Goal: Obtain resource: Download file/media

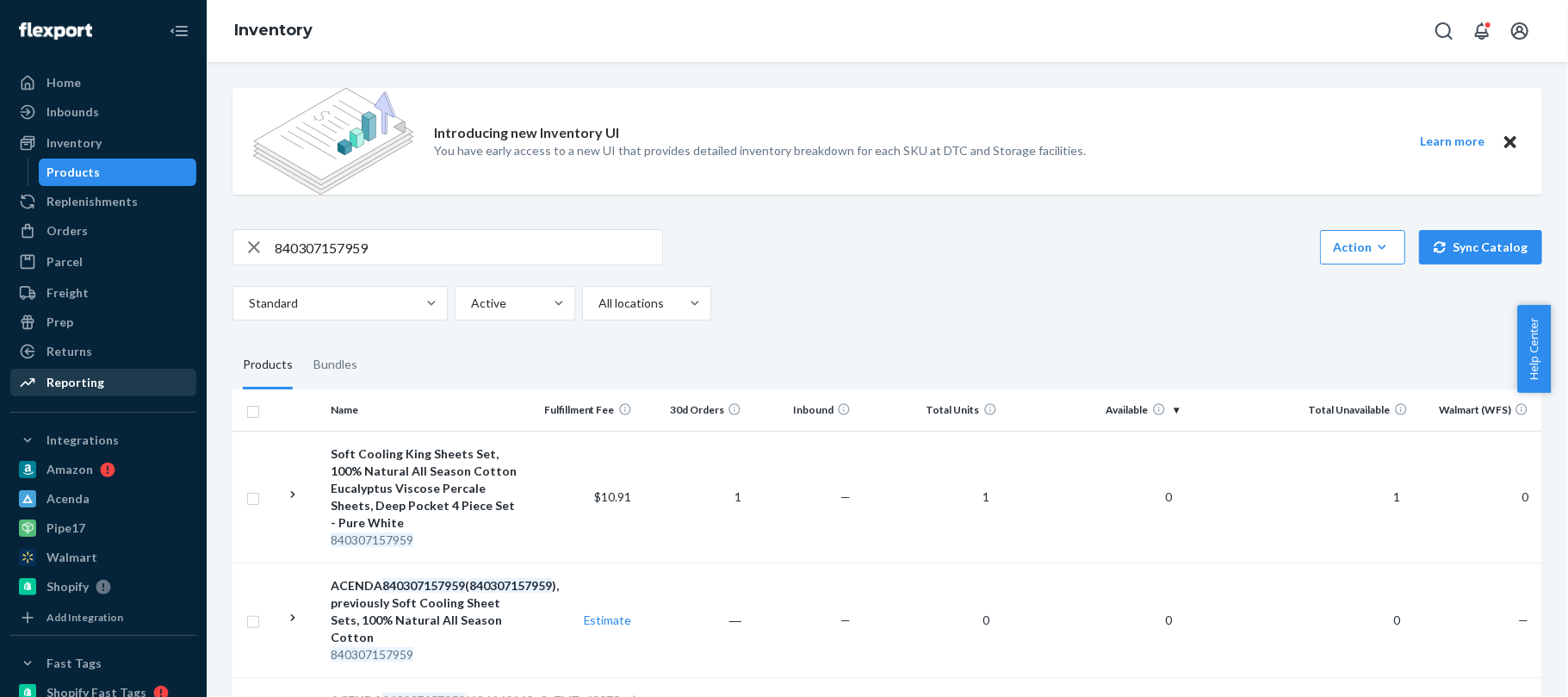
click at [83, 390] on div "Reporting" at bounding box center [75, 382] width 57 height 17
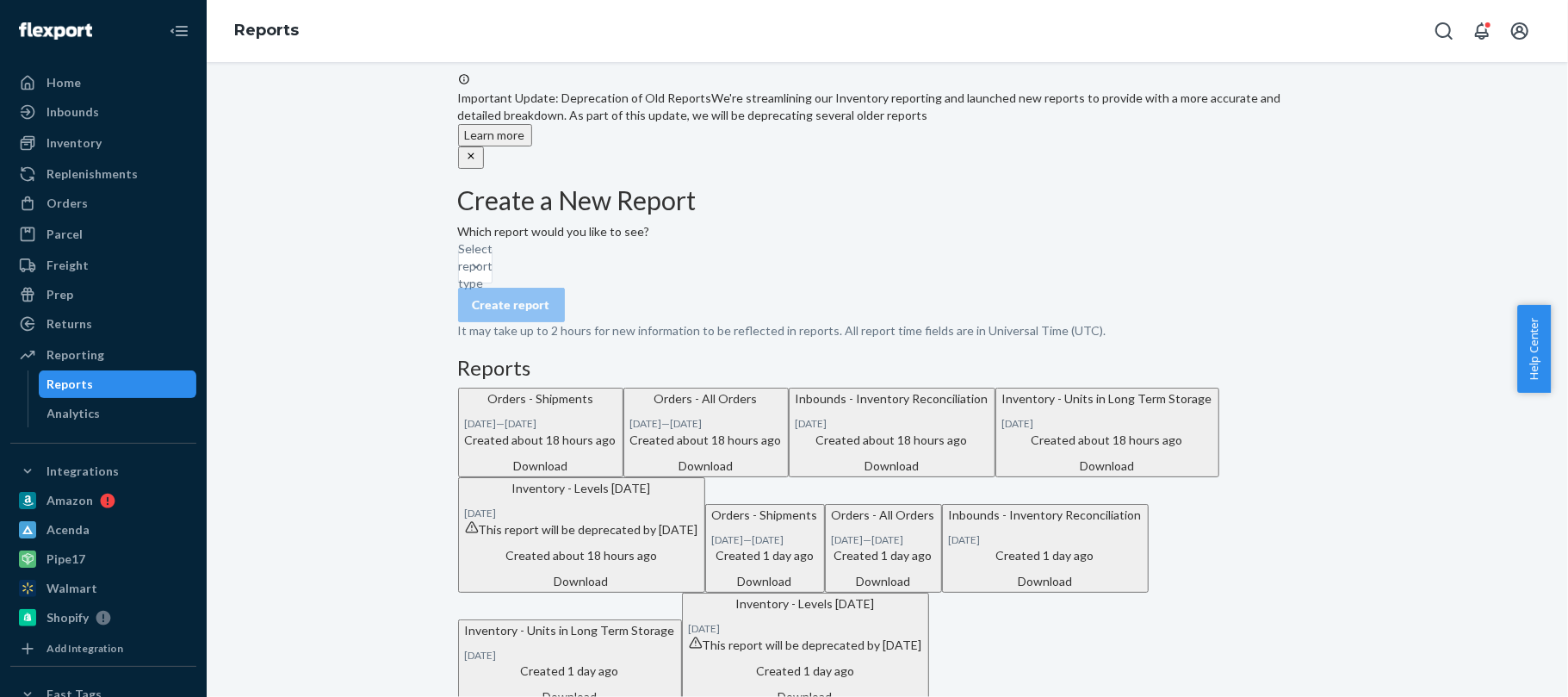
scroll to position [14, 0]
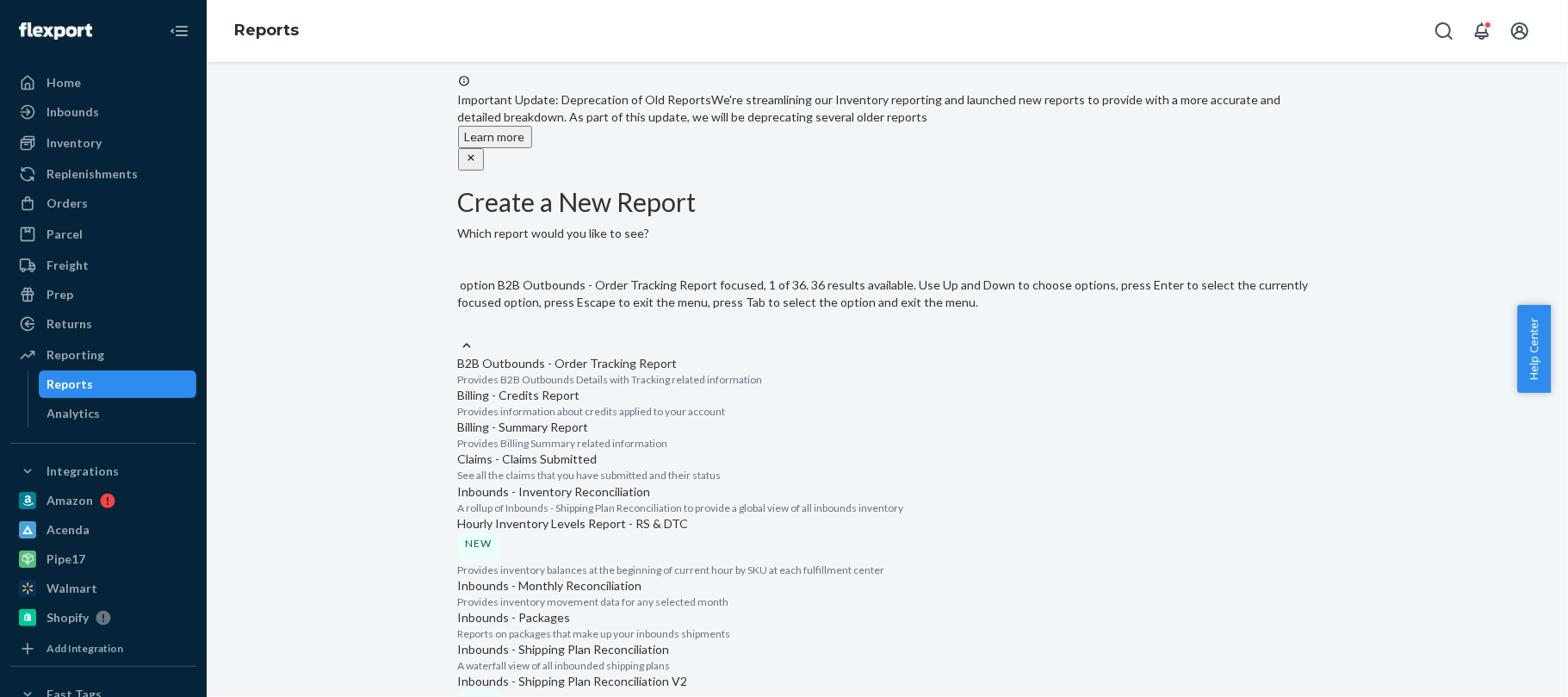
click at [697, 319] on div "Select report type" at bounding box center [888, 328] width 859 height 17
click at [460, 319] on input "option B2B Outbounds - Order Tracking Report focused, 1 of 36. 36 results avail…" at bounding box center [459, 328] width 2 height 17
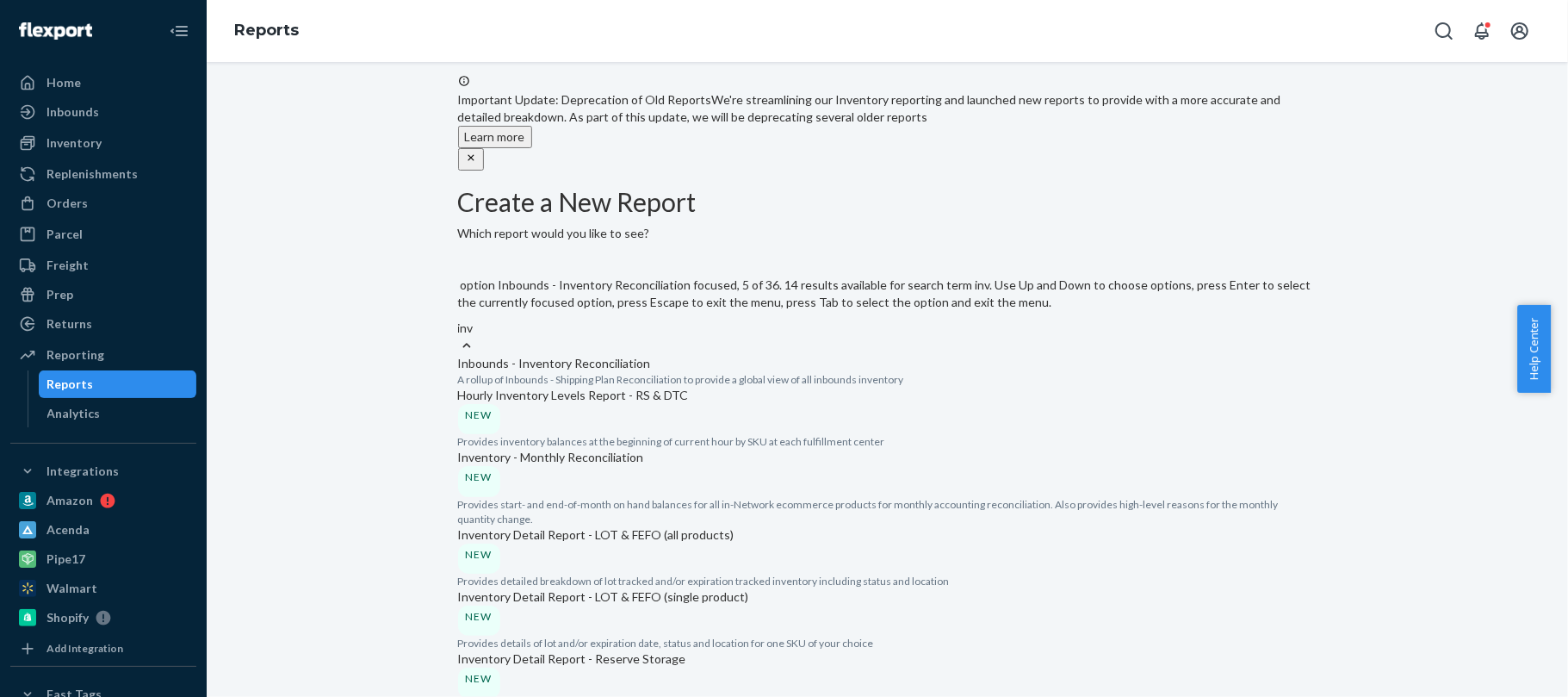
type input "inve"
click at [658, 404] on p "Hourly Inventory Levels Report - RS & DTC" at bounding box center [888, 395] width 859 height 17
click at [481, 337] on input "inve" at bounding box center [470, 328] width 24 height 17
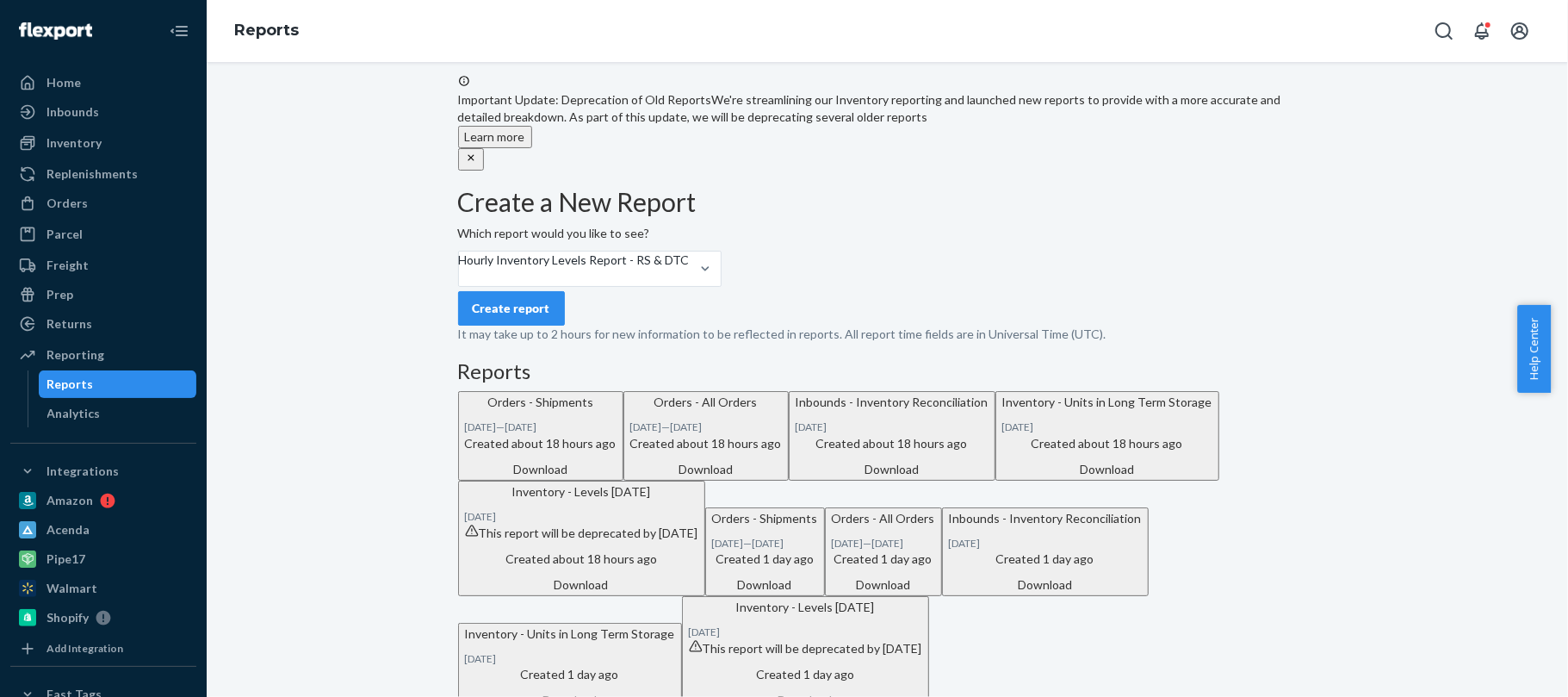
click at [544, 317] on div "Create report" at bounding box center [511, 308] width 77 height 17
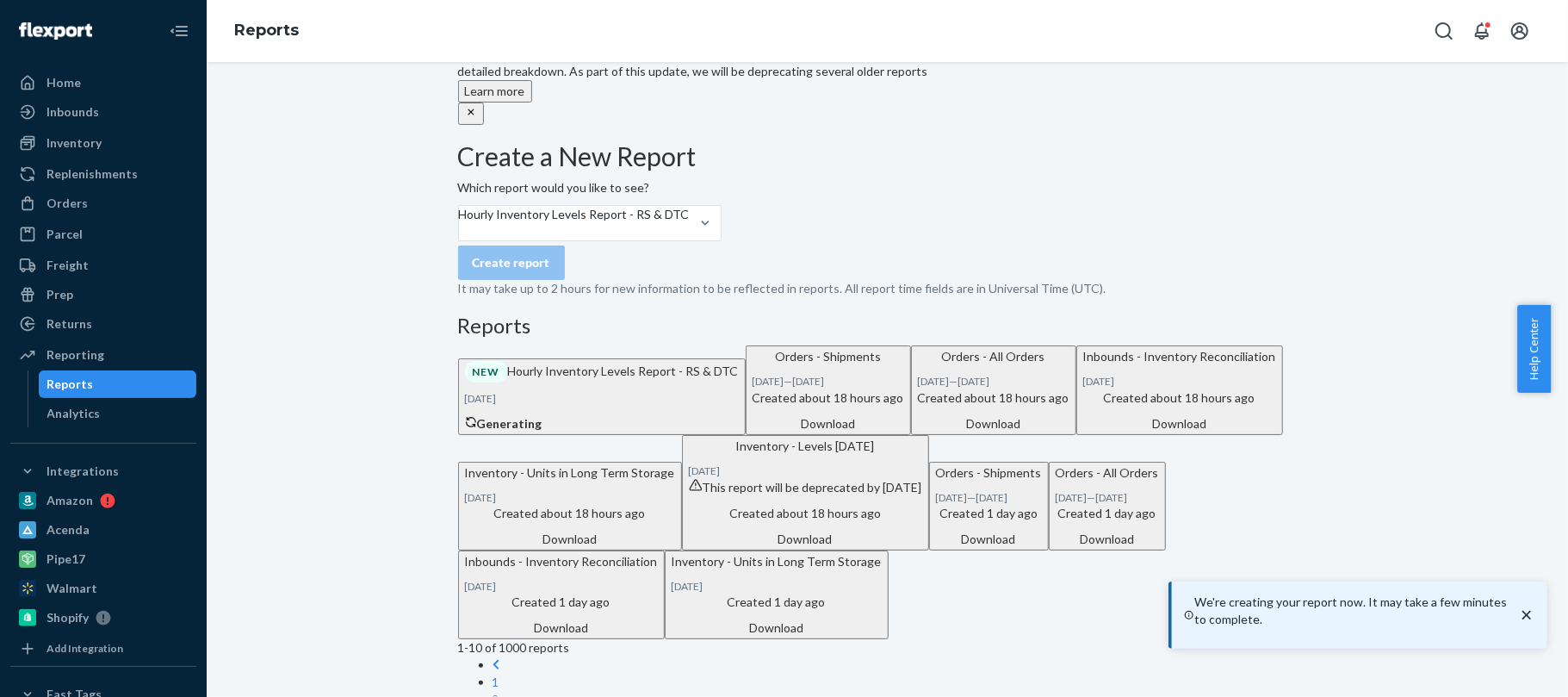
scroll to position [64, 0]
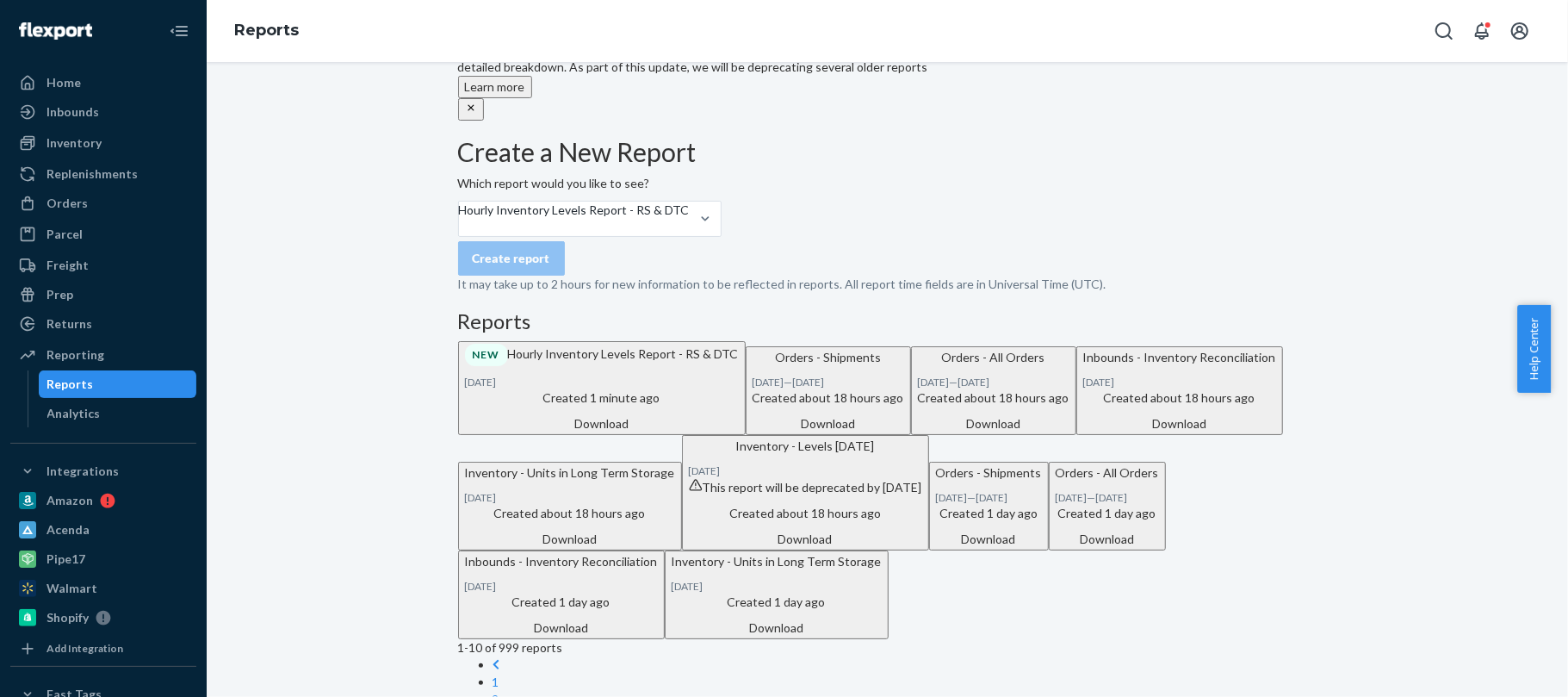
click at [739, 432] on div "Download" at bounding box center [601, 423] width 274 height 17
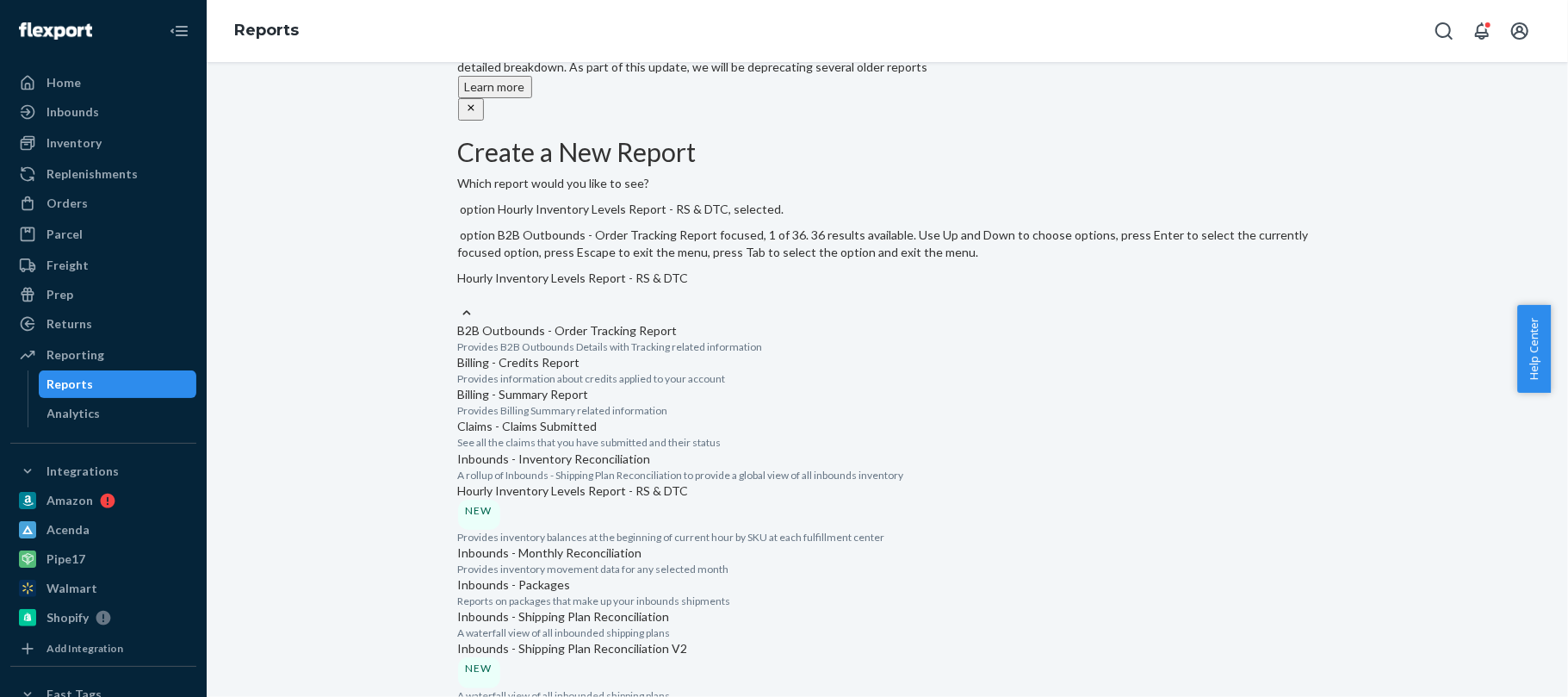
click at [476, 304] on div at bounding box center [467, 313] width 17 height 18
click at [460, 287] on input "option Hourly Inventory Levels Report - RS & DTC, selected. option B2B Outbound…" at bounding box center [459, 295] width 2 height 17
click at [460, 304] on input "option Hourly Inventory Levels Report - RS & DTC, selected. option Inventory - …" at bounding box center [459, 295] width 2 height 17
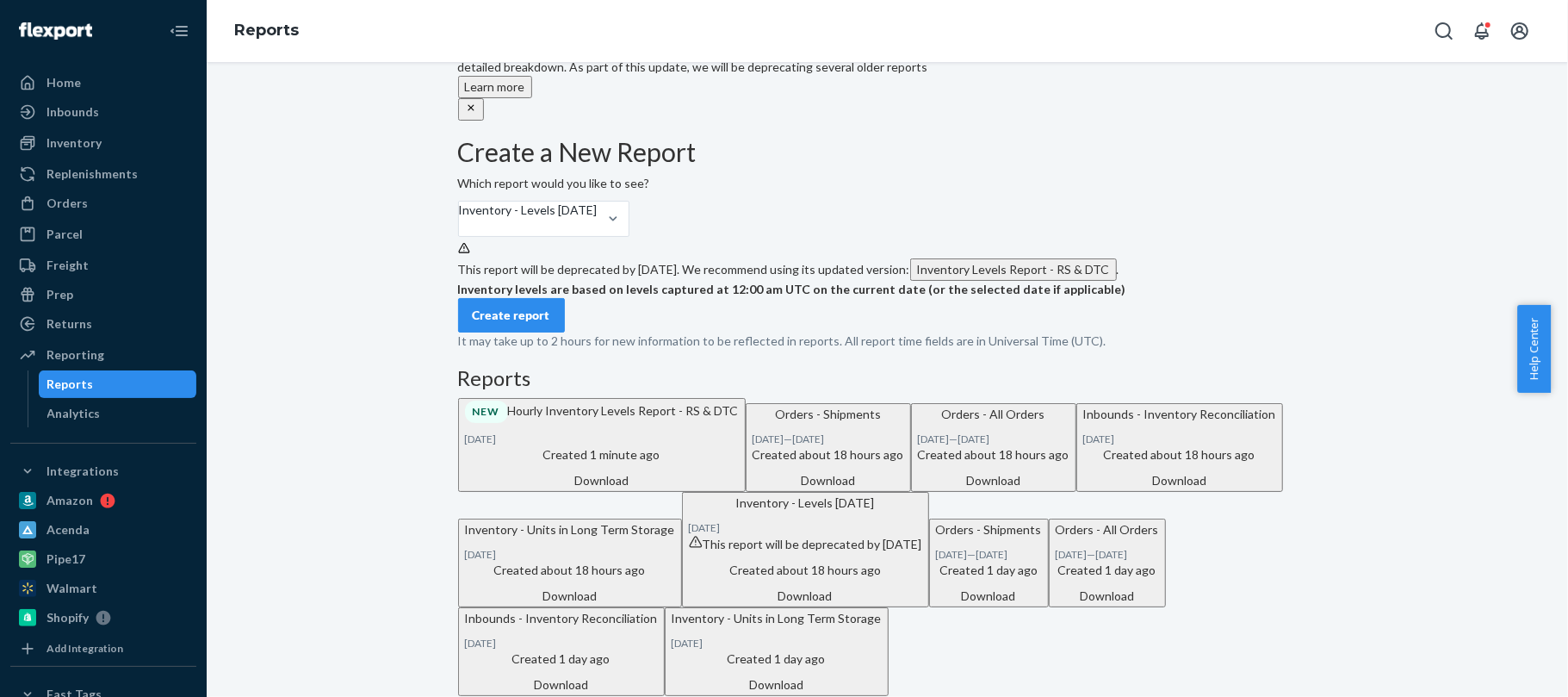
click at [541, 332] on button "Create report" at bounding box center [511, 316] width 106 height 35
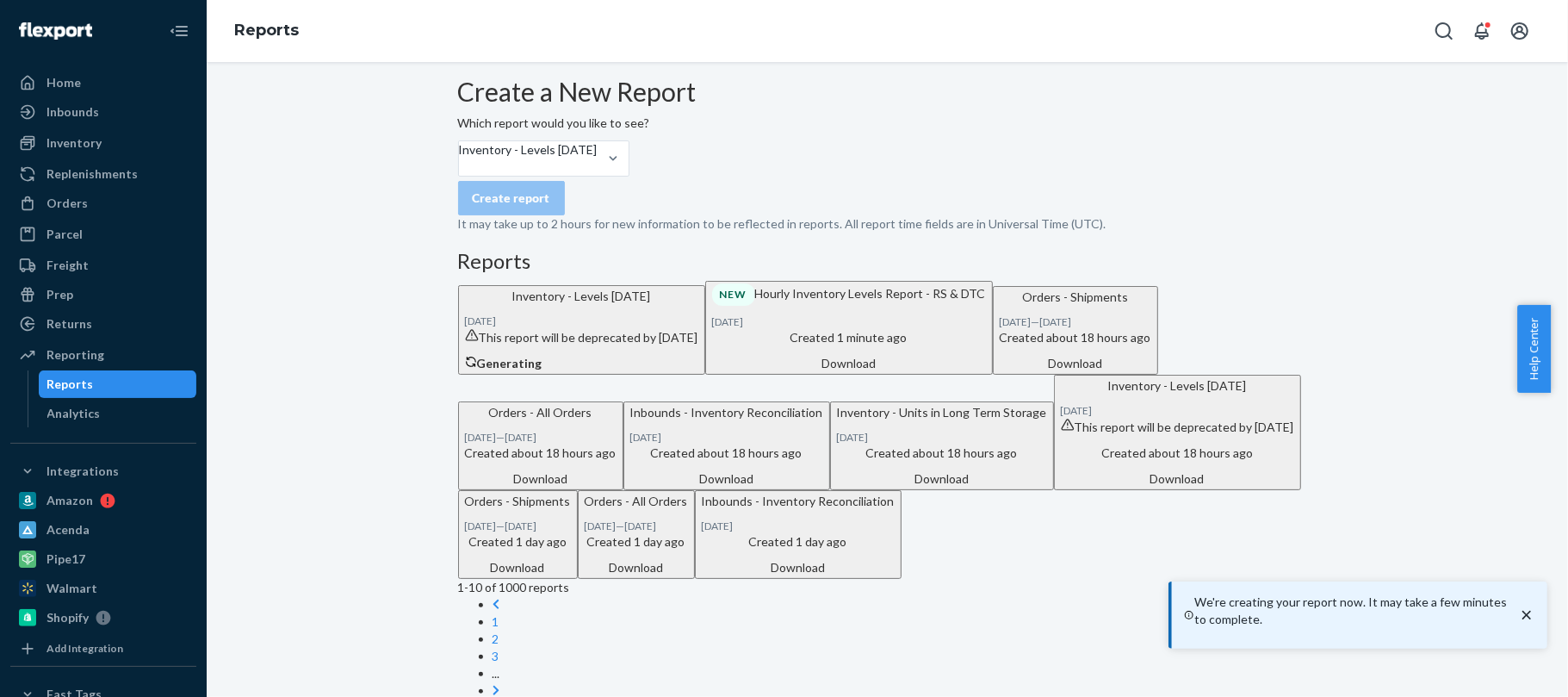
scroll to position [0, 0]
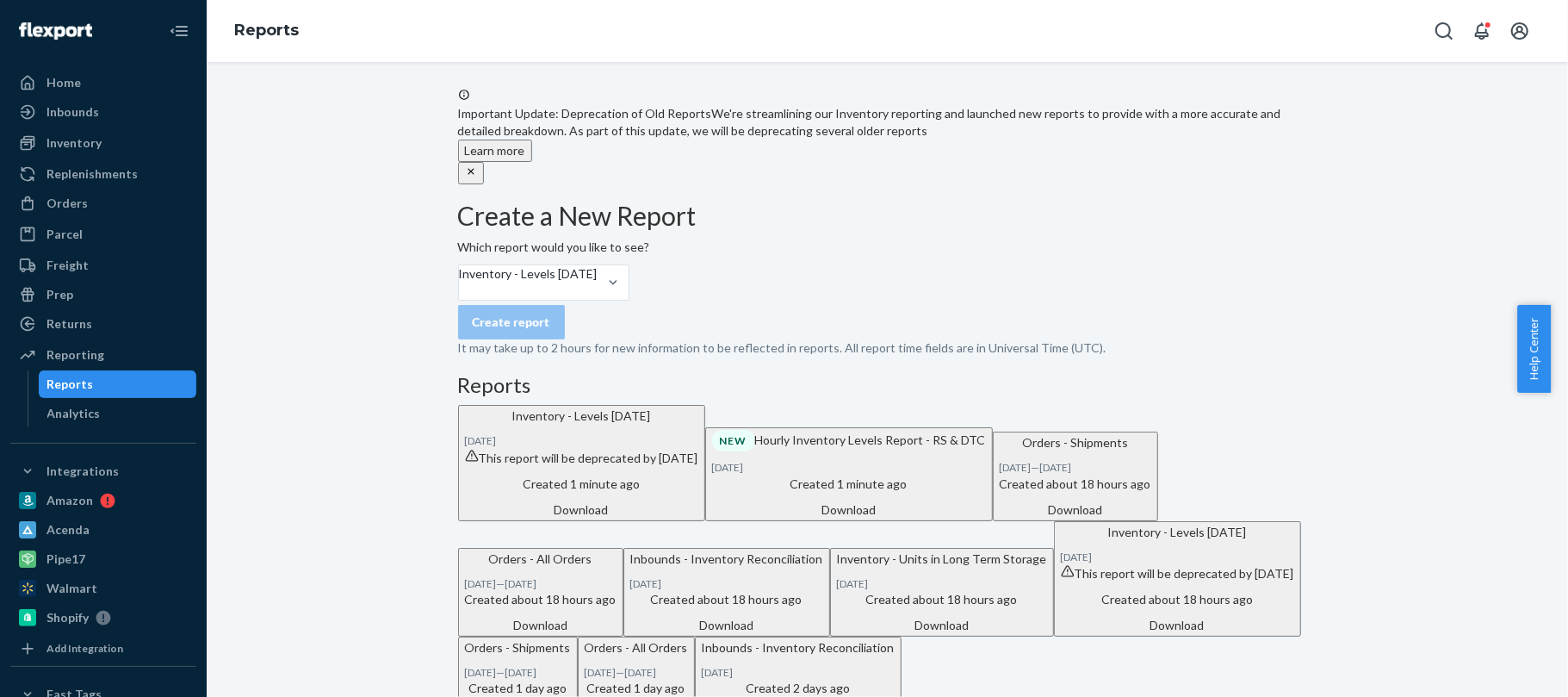
click at [699, 519] on div "Download" at bounding box center [581, 510] width 234 height 17
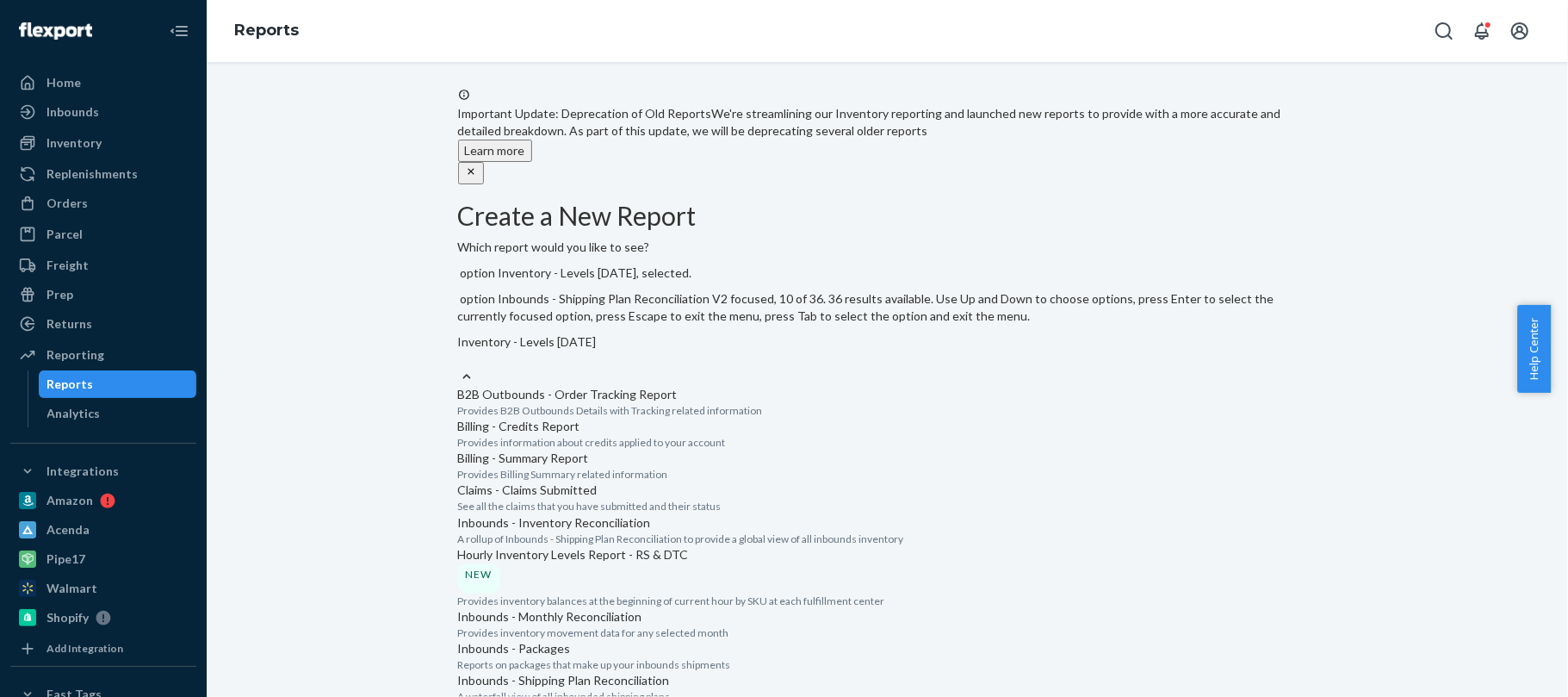
scroll to position [162, 0]
click at [561, 333] on div "Inventory - Levels [DATE]" at bounding box center [888, 341] width 859 height 17
click at [460, 350] on input "option Inventory - Levels [DATE], selected. option B2B Outbounds - Order Tracki…" at bounding box center [459, 359] width 2 height 17
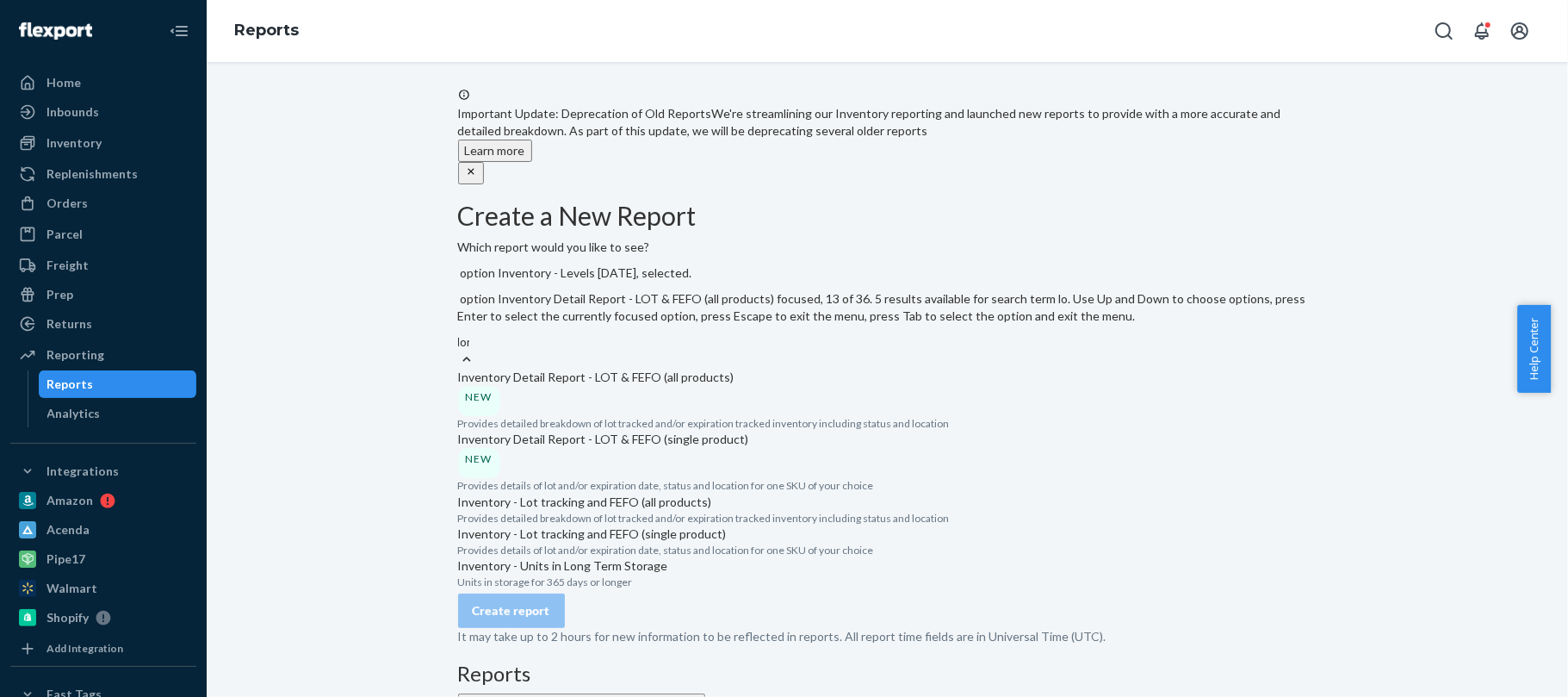
type input "long"
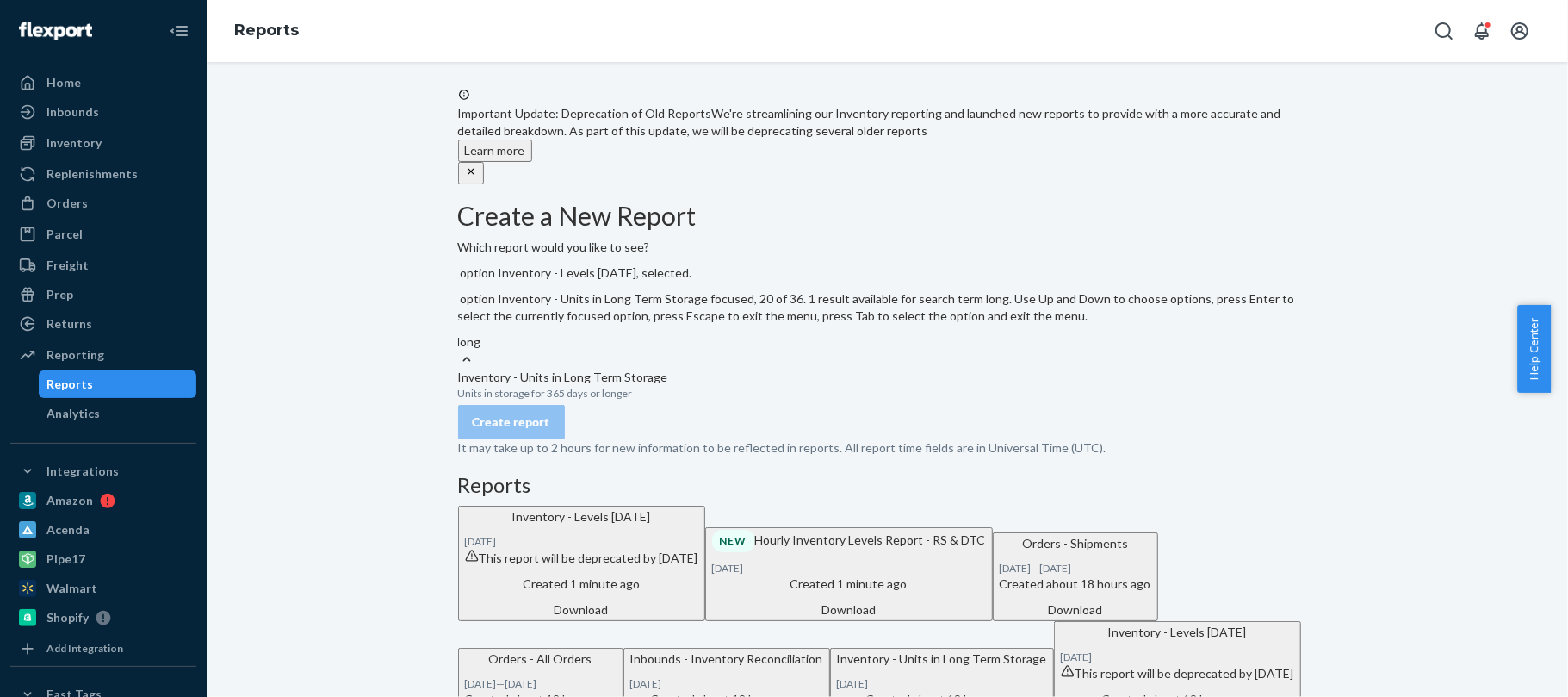
click at [605, 369] on p "Inventory - Units in Long Term Storage" at bounding box center [888, 377] width 859 height 17
click at [482, 350] on input "long" at bounding box center [470, 341] width 25 height 17
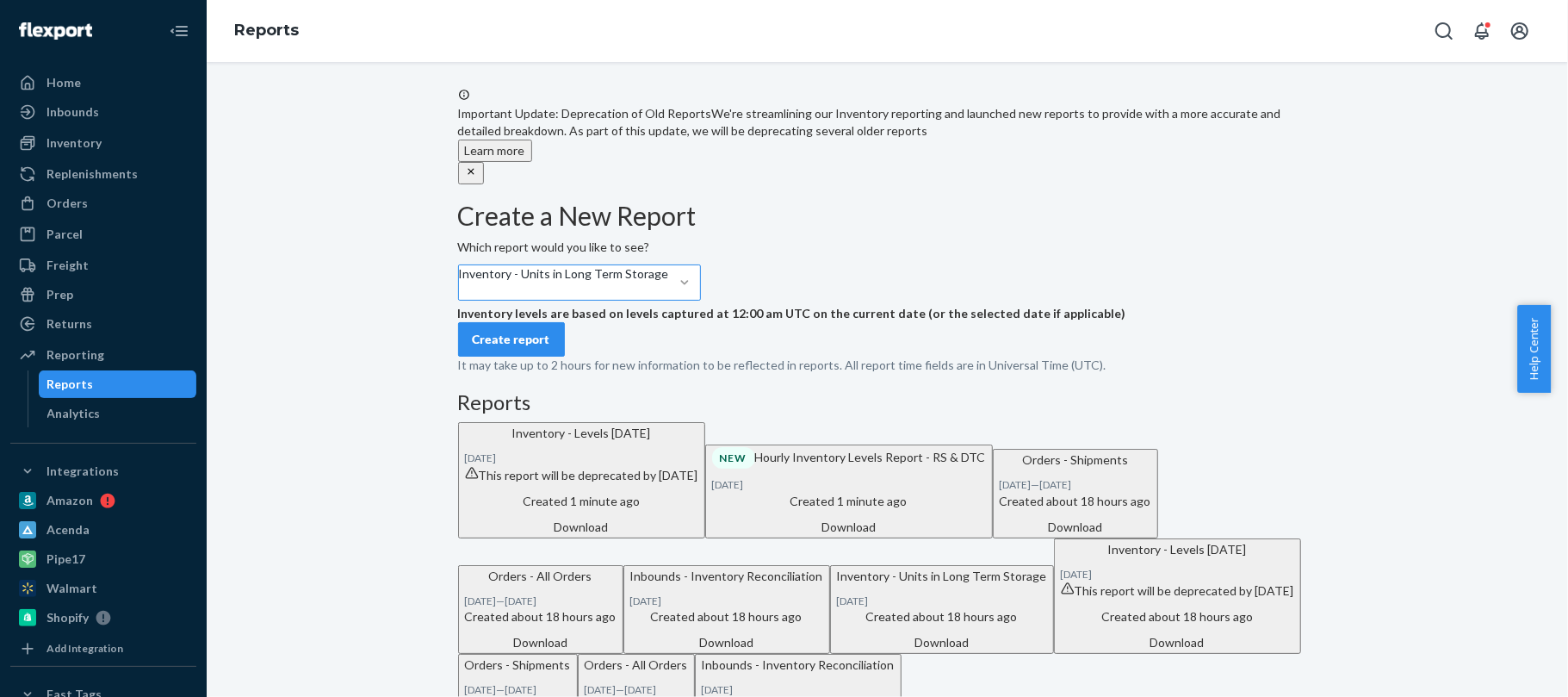
click at [550, 348] on div "Create report" at bounding box center [511, 339] width 77 height 17
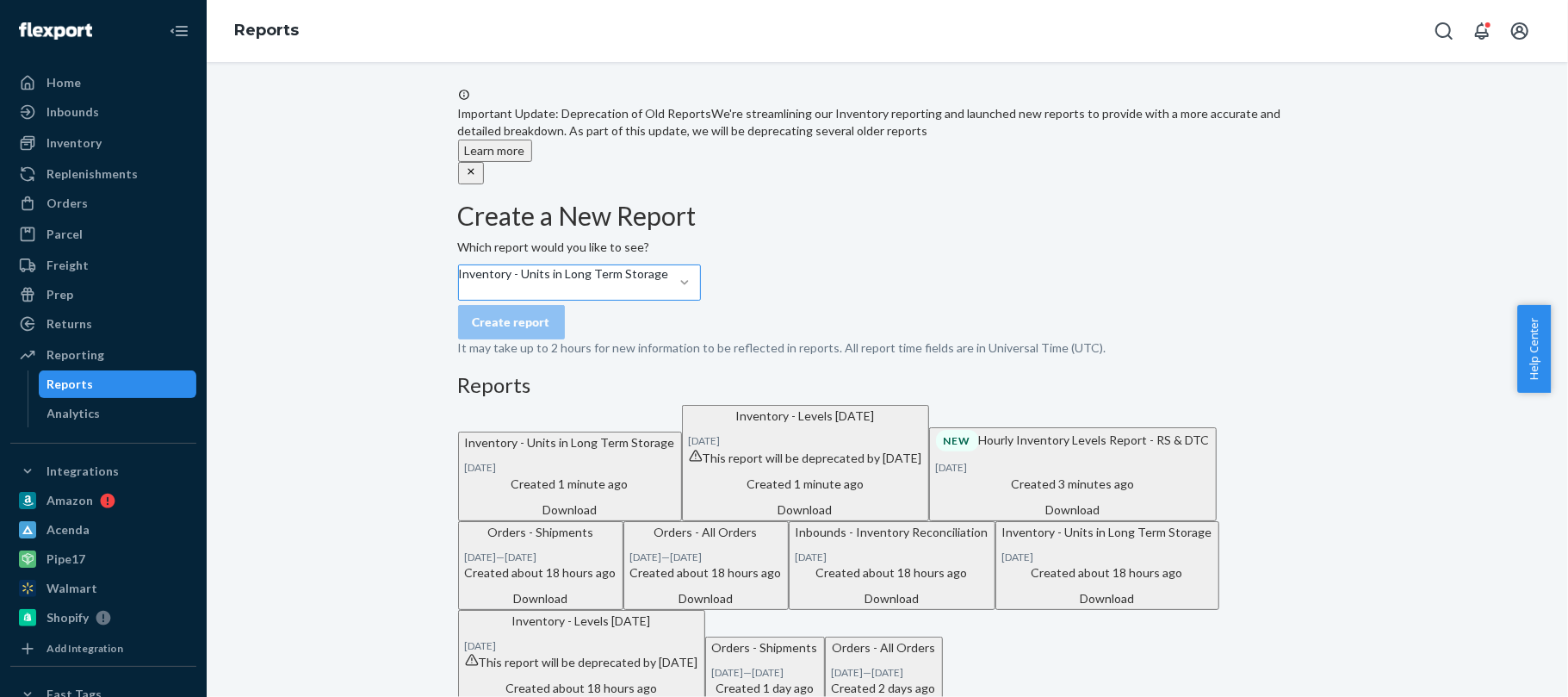
click at [675, 493] on p "Created 1 minute ago" at bounding box center [569, 484] width 210 height 17
click at [73, 80] on div "Home" at bounding box center [64, 82] width 35 height 17
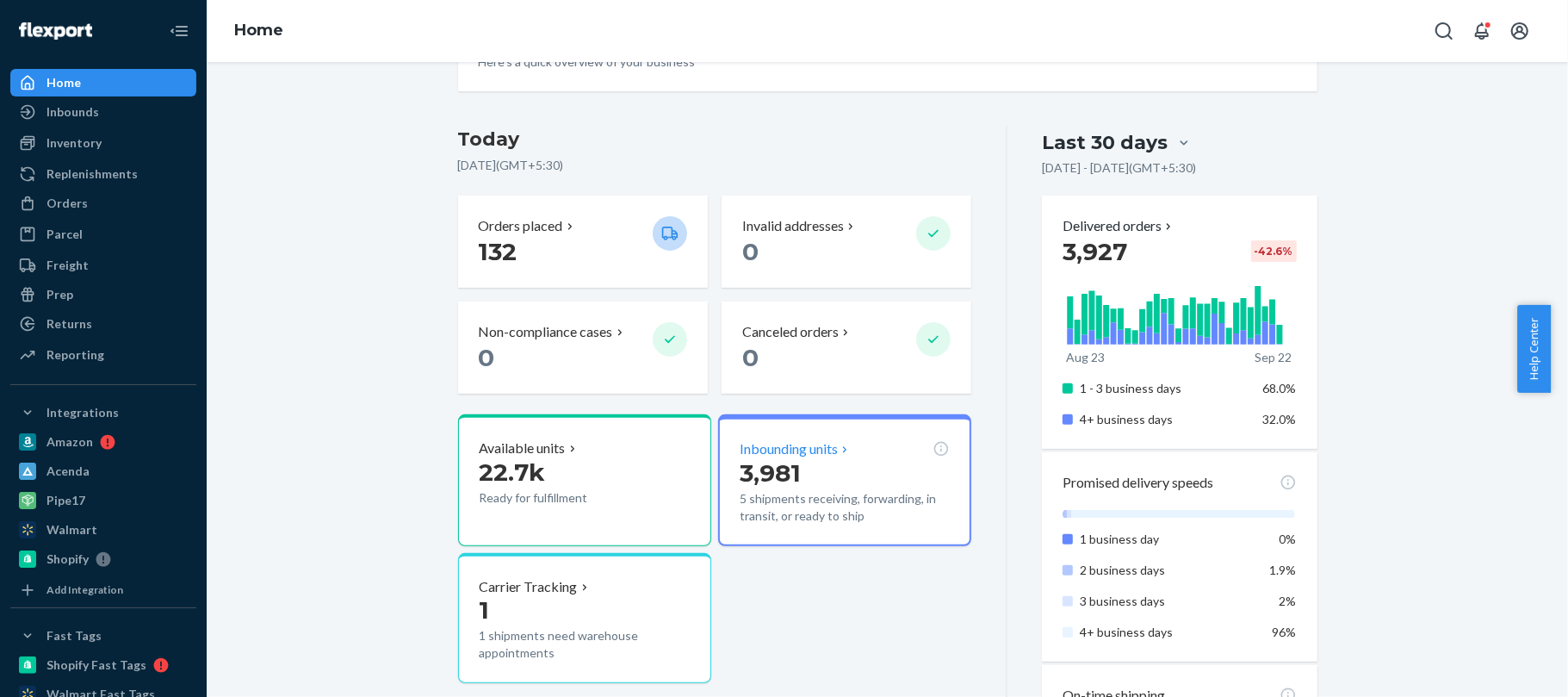
scroll to position [445, 0]
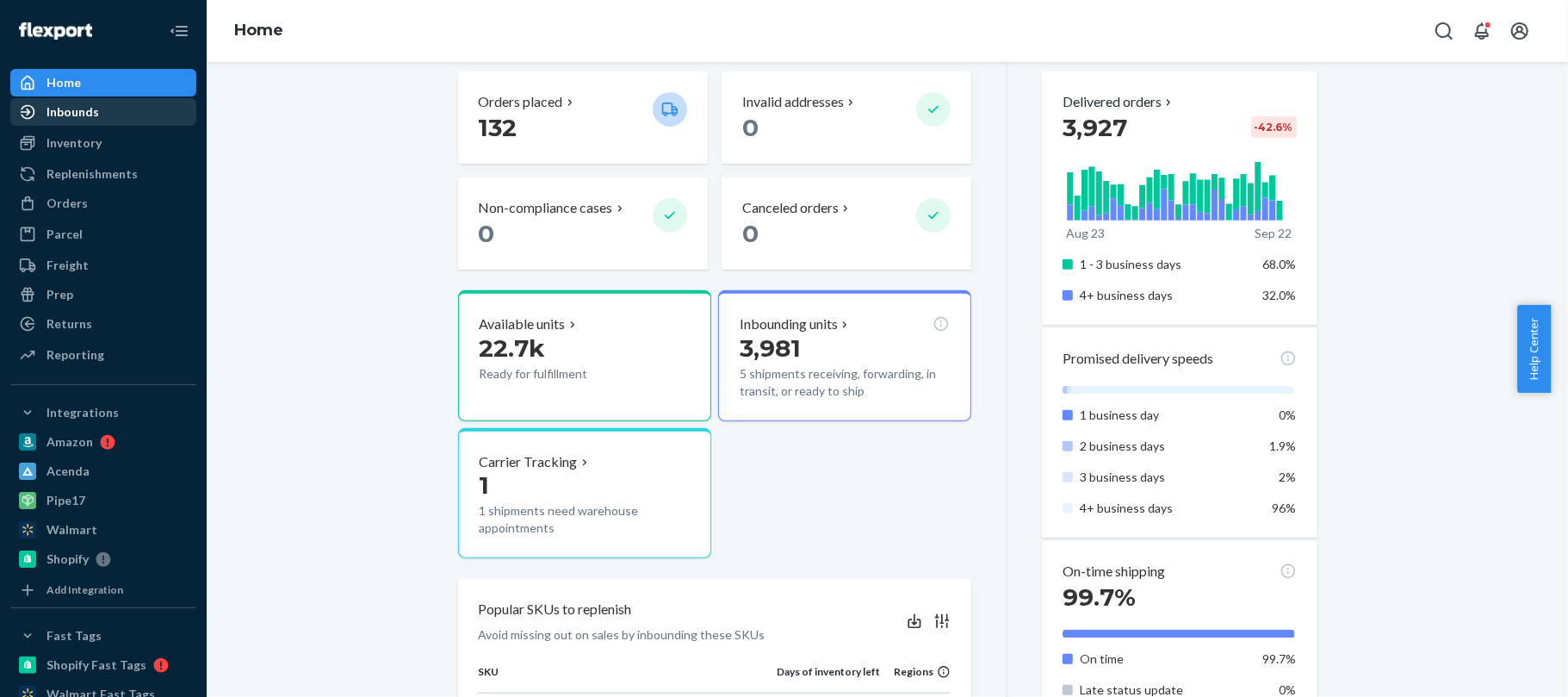
click at [80, 116] on div "Inbounds" at bounding box center [73, 112] width 53 height 17
